Goal: Navigation & Orientation: Find specific page/section

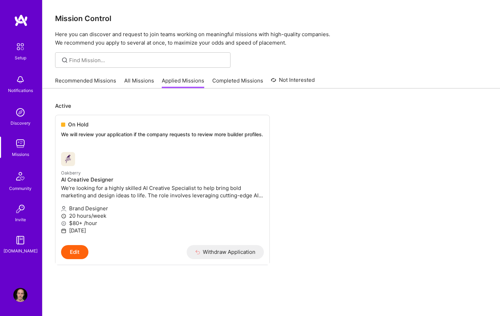
click at [80, 81] on link "Recommended Missions" at bounding box center [85, 83] width 61 height 12
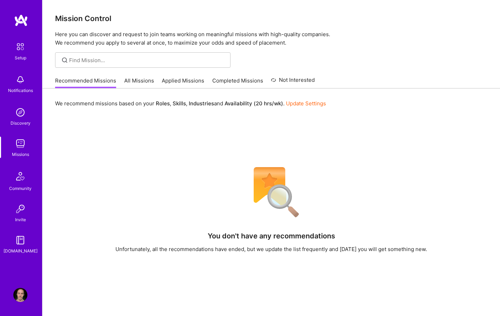
click at [375, 120] on div "We recommend missions based on your Roles , Skills , Industries and Availabilit…" at bounding box center [270, 255] width 457 height 335
